Goal: Navigation & Orientation: Find specific page/section

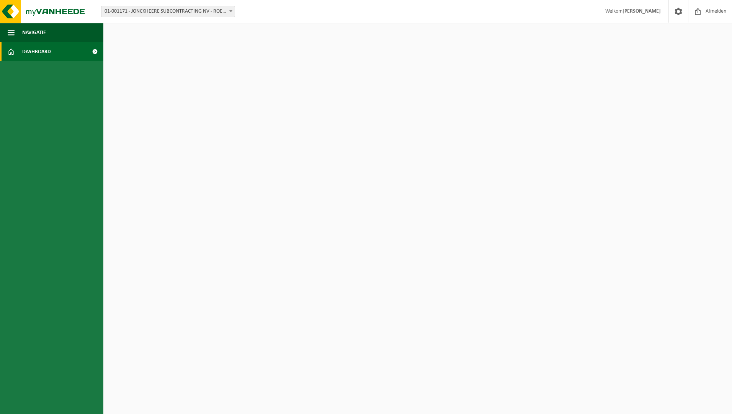
click at [36, 54] on span "Dashboard" at bounding box center [36, 51] width 29 height 19
click at [35, 32] on span "Navigatie" at bounding box center [34, 32] width 24 height 19
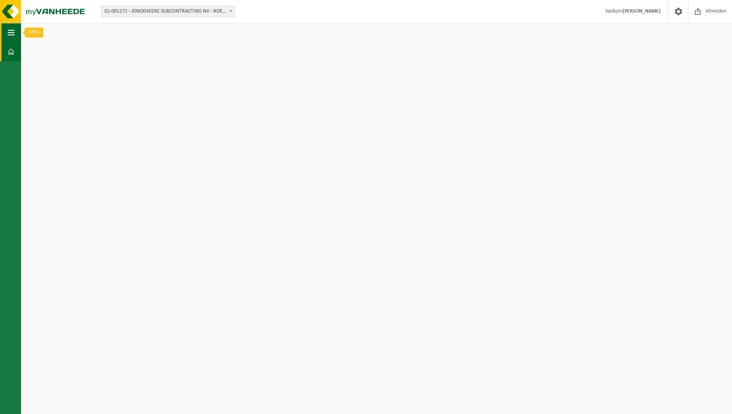
click at [9, 32] on span "button" at bounding box center [11, 32] width 7 height 19
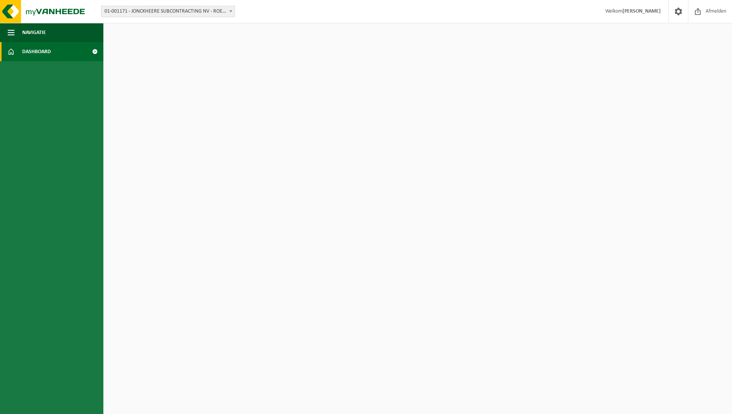
click at [23, 52] on span "Dashboard" at bounding box center [36, 51] width 29 height 19
click at [96, 51] on span at bounding box center [94, 51] width 17 height 19
click at [44, 52] on span "Dashboard" at bounding box center [36, 51] width 29 height 19
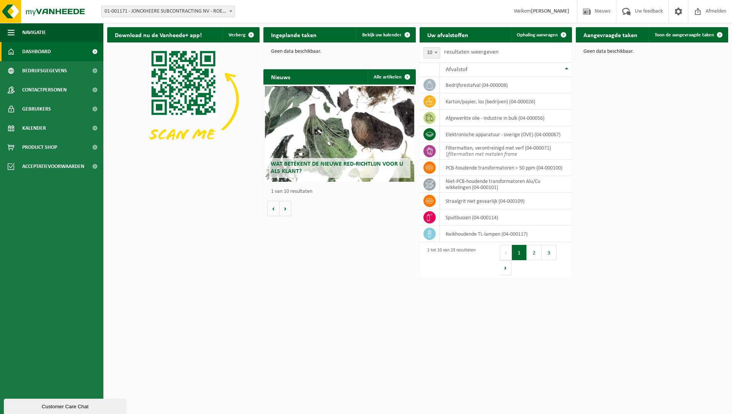
click at [39, 51] on span "Dashboard" at bounding box center [36, 51] width 29 height 19
click at [373, 35] on span "Bekijk uw kalender" at bounding box center [381, 35] width 39 height 5
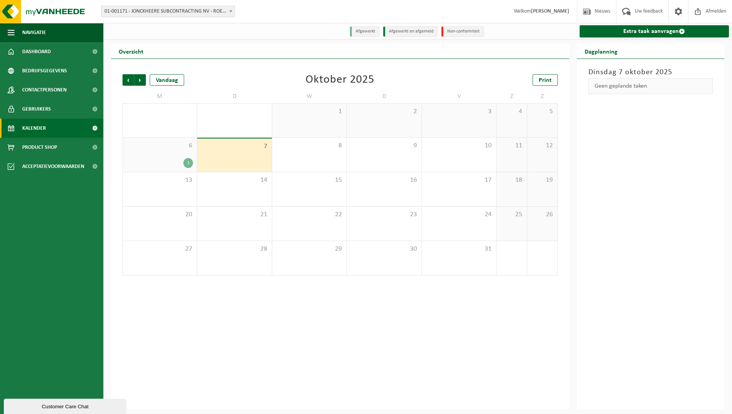
click at [162, 155] on div "6 1" at bounding box center [160, 155] width 74 height 34
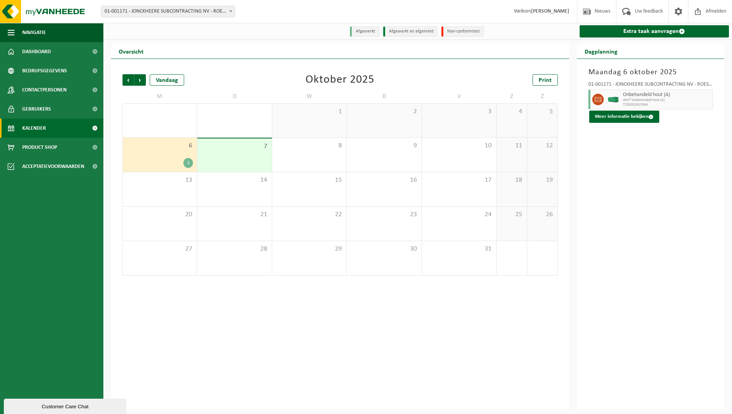
click at [227, 152] on div "7" at bounding box center [234, 155] width 74 height 33
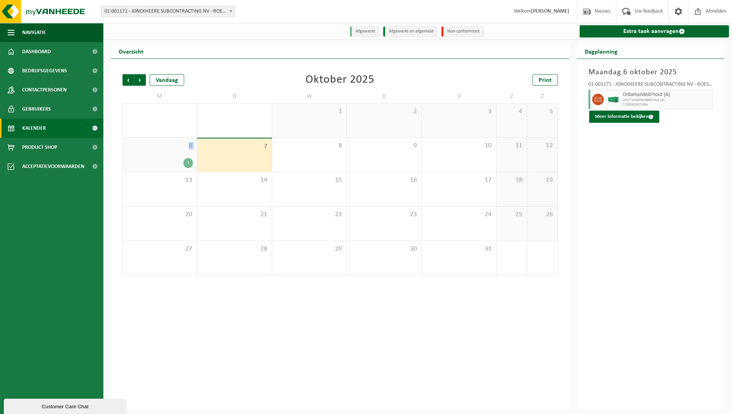
click at [169, 155] on div "6 1" at bounding box center [160, 155] width 74 height 34
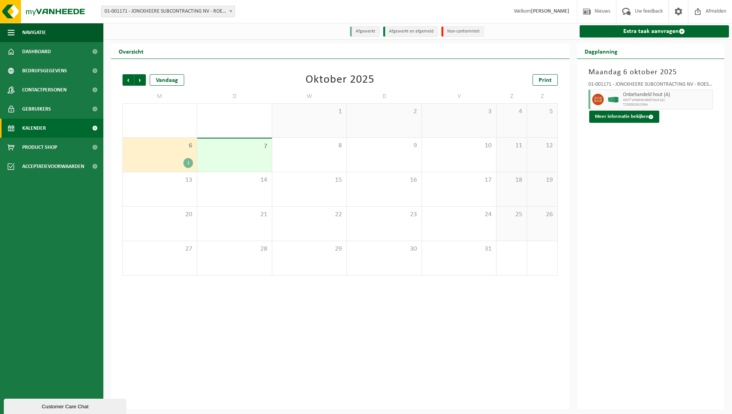
drag, startPoint x: 169, startPoint y: 155, endPoint x: 235, endPoint y: 162, distance: 65.9
click at [235, 162] on div "7" at bounding box center [234, 155] width 74 height 33
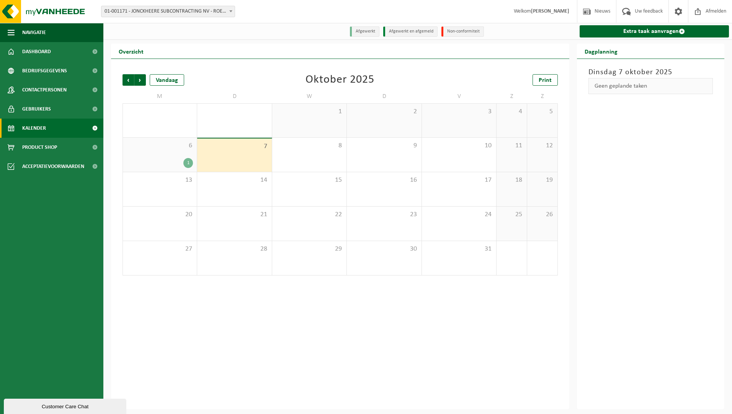
click at [362, 304] on div "Vorige Volgende Vandaag Oktober 2025 Print M D W D V Z Z 29 30 1 2 3 4 5 6 1 7 …" at bounding box center [340, 234] width 458 height 350
click at [44, 54] on span "Dashboard" at bounding box center [36, 51] width 29 height 19
